Goal: Information Seeking & Learning: Learn about a topic

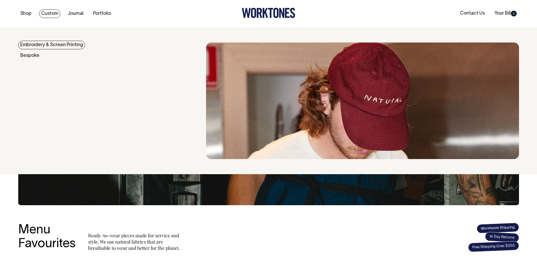
click at [51, 14] on link "Custom" at bounding box center [49, 13] width 21 height 9
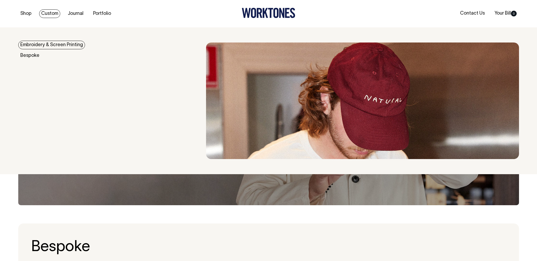
click at [50, 46] on link "Embroidery & Screen Printing" at bounding box center [51, 45] width 67 height 9
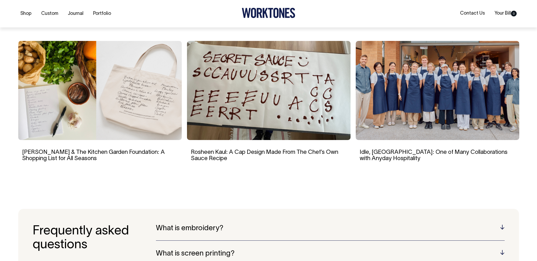
scroll to position [940, 0]
